Goal: Navigation & Orientation: Find specific page/section

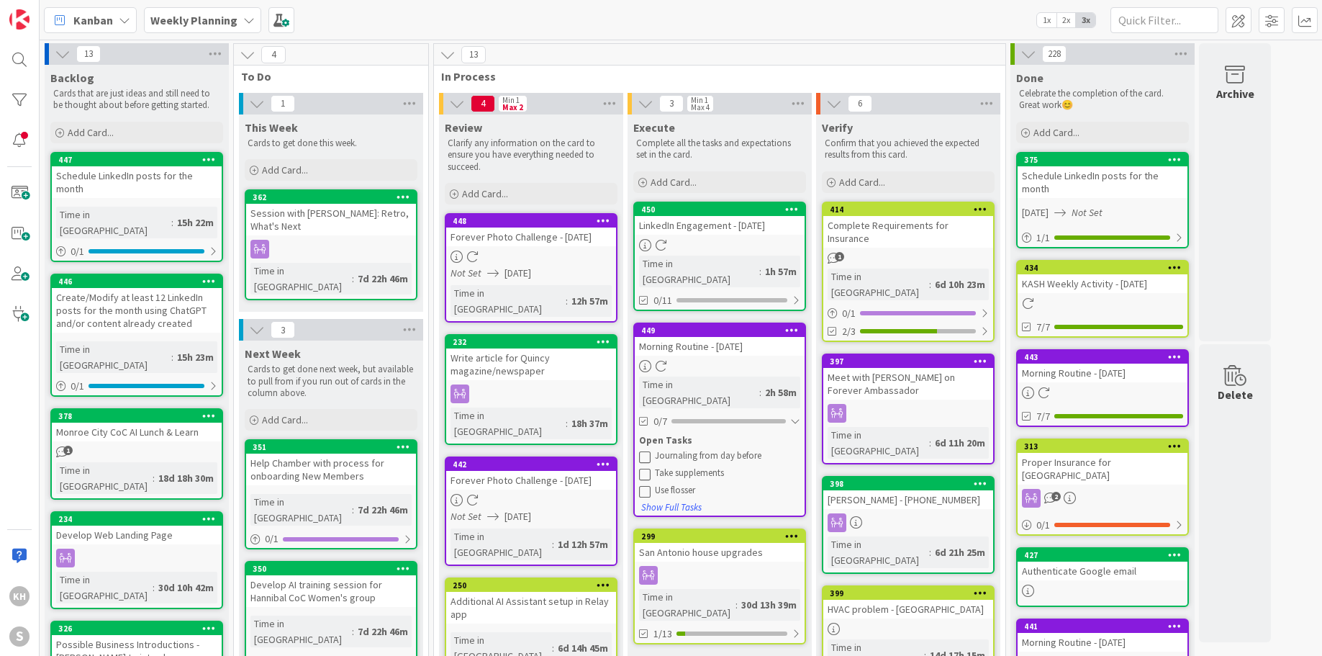
click at [640, 451] on icon at bounding box center [645, 457] width 12 height 12
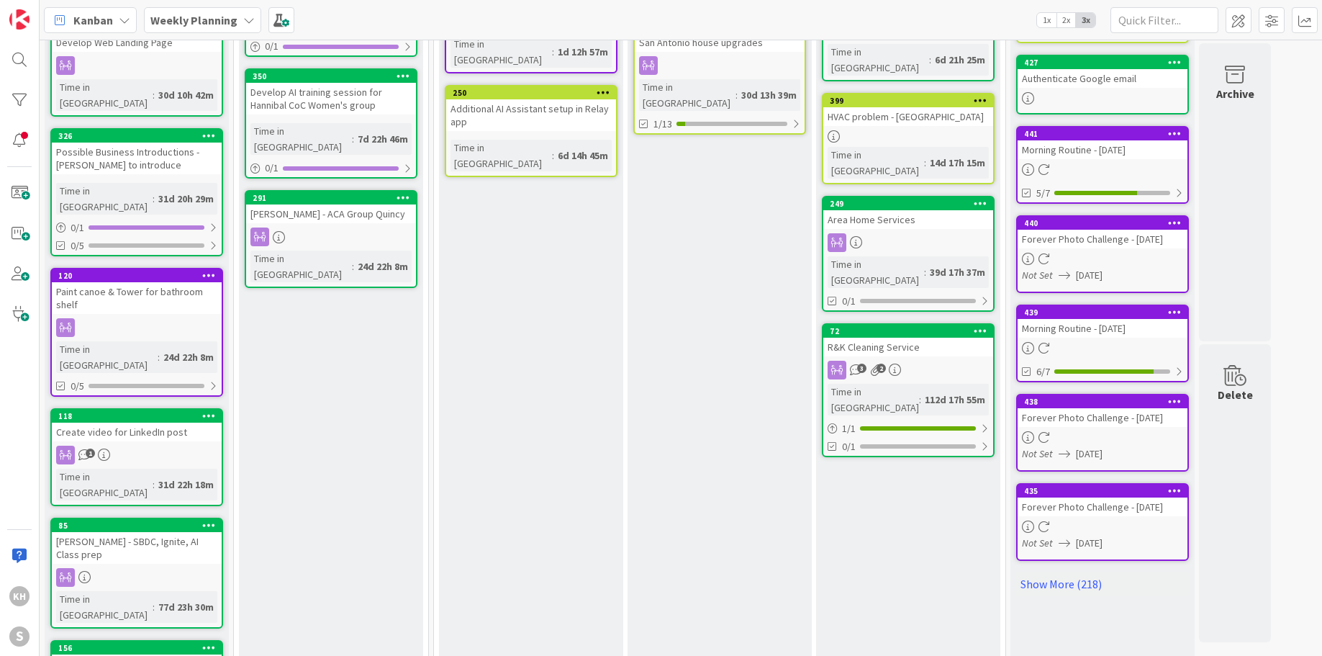
scroll to position [513, 0]
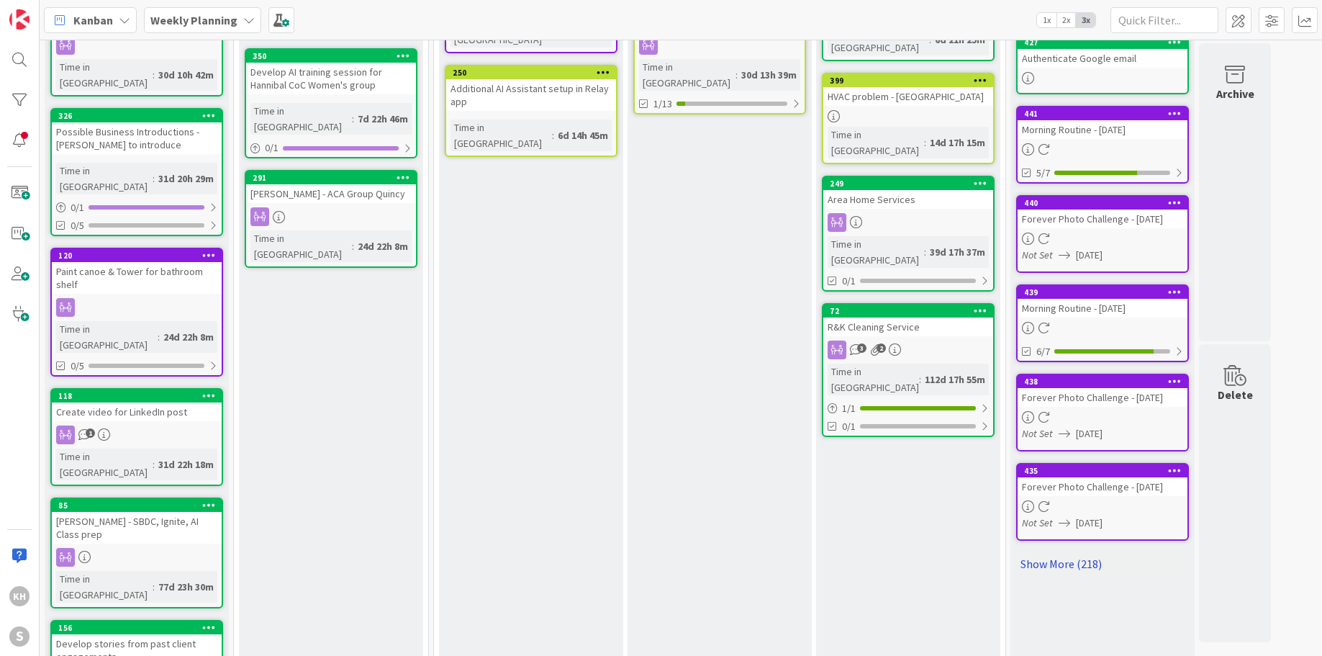
click at [1072, 553] on link "Show More (218)" at bounding box center [1102, 563] width 173 height 23
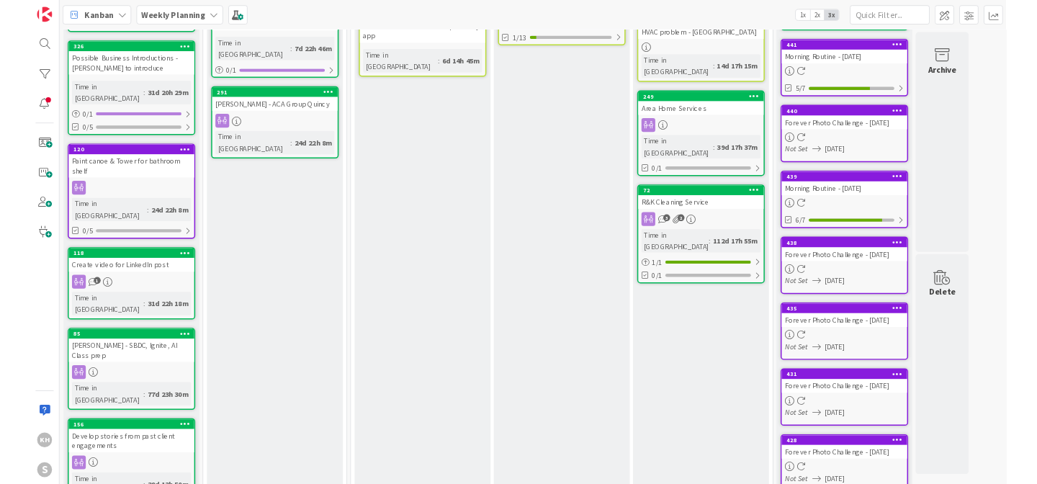
scroll to position [0, 0]
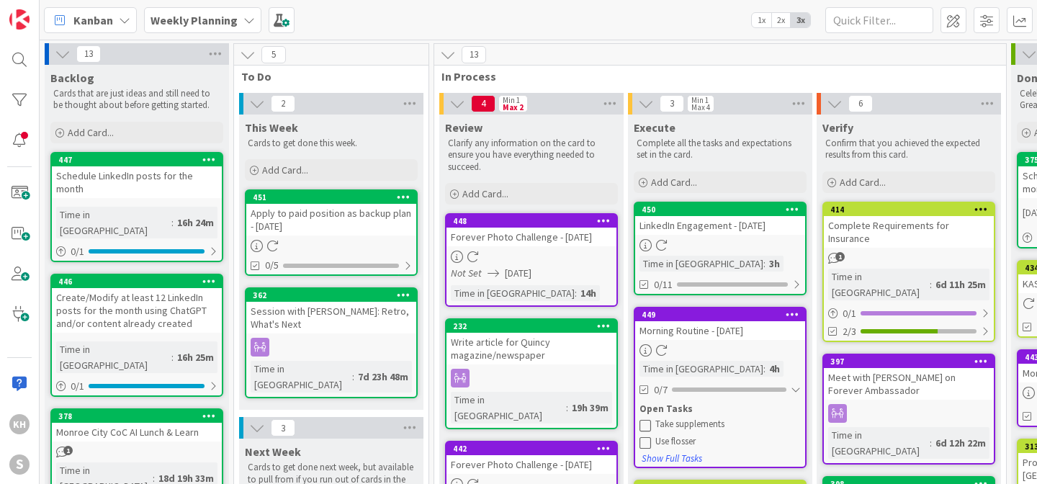
click at [252, 25] on div "Weekly Planning" at bounding box center [202, 20] width 117 height 26
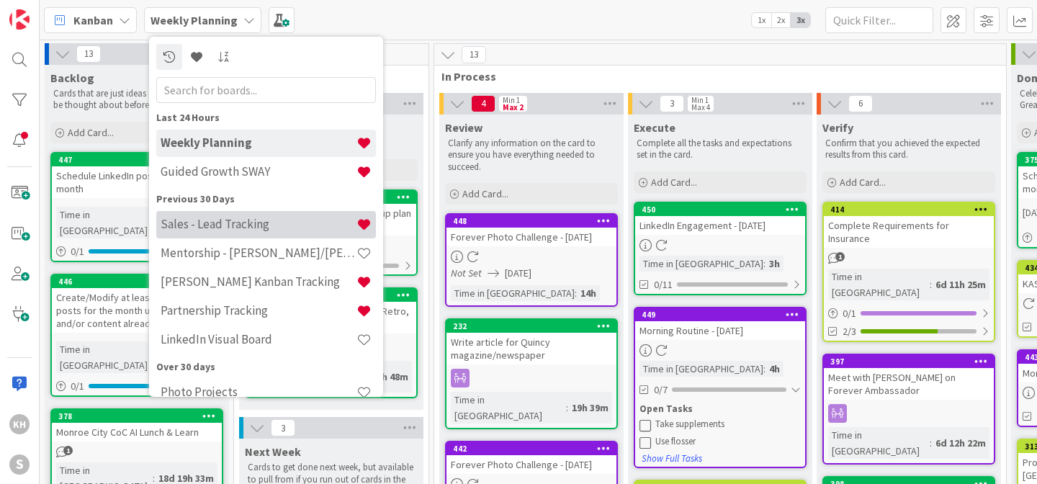
click at [218, 219] on h4 "Sales - Lead Tracking" at bounding box center [259, 224] width 196 height 14
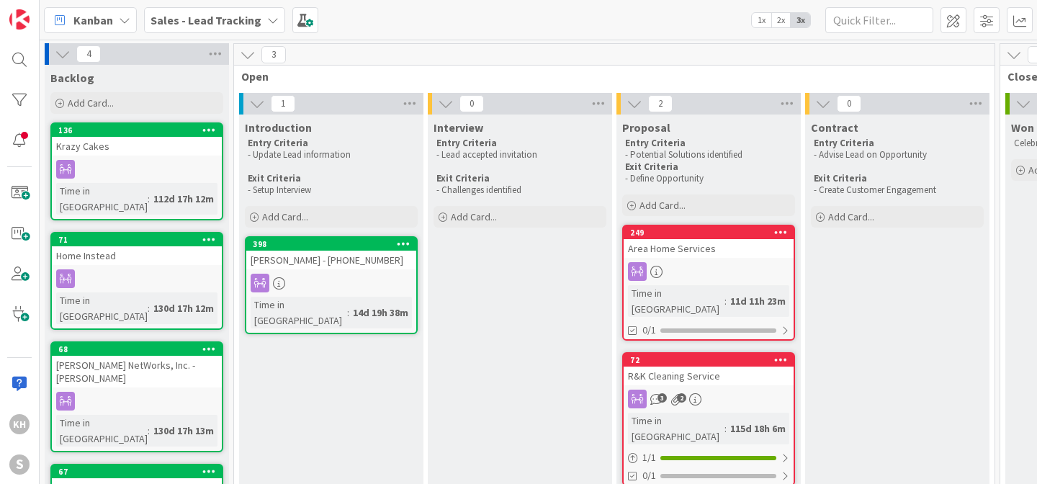
click at [269, 16] on icon at bounding box center [273, 20] width 12 height 12
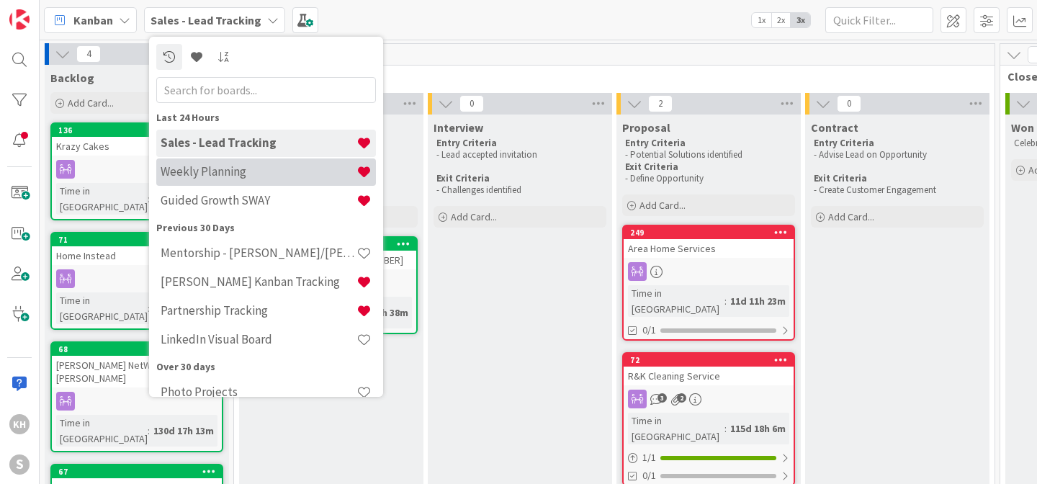
click at [245, 176] on h4 "Weekly Planning" at bounding box center [259, 171] width 196 height 14
